Goal: Book appointment/travel/reservation

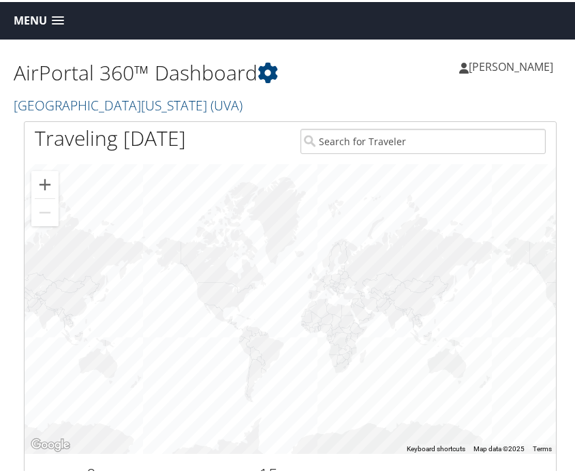
click at [59, 24] on link "Menu" at bounding box center [39, 18] width 64 height 22
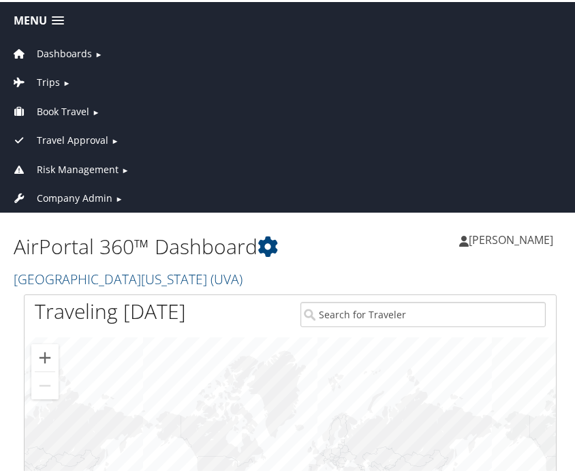
click at [68, 106] on span "Book Travel" at bounding box center [63, 109] width 52 height 15
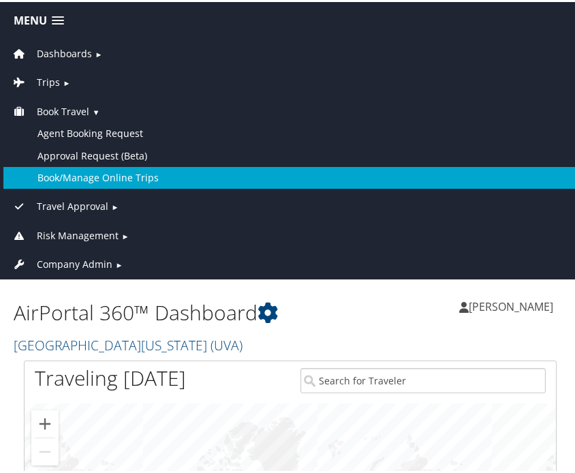
click at [69, 168] on link "Book/Manage Online Trips" at bounding box center [290, 176] width 574 height 22
